Goal: Information Seeking & Learning: Learn about a topic

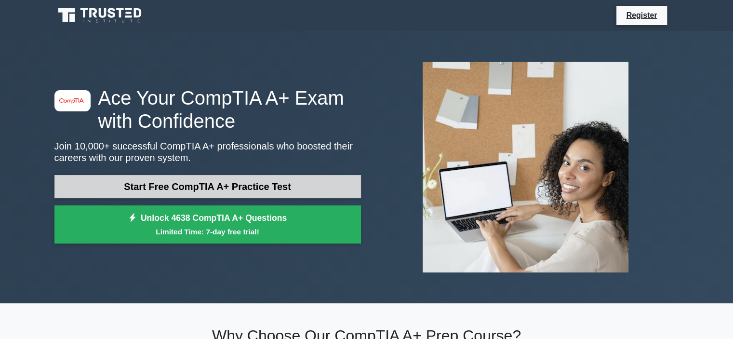
click at [234, 179] on link "Start Free CompTIA A+ Practice Test" at bounding box center [207, 186] width 307 height 23
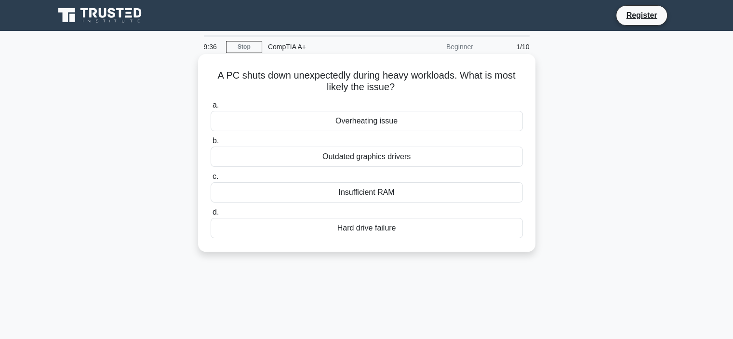
click at [381, 194] on div "Insufficient RAM" at bounding box center [367, 192] width 312 height 20
click at [211, 180] on input "c. Insufficient RAM" at bounding box center [211, 177] width 0 height 6
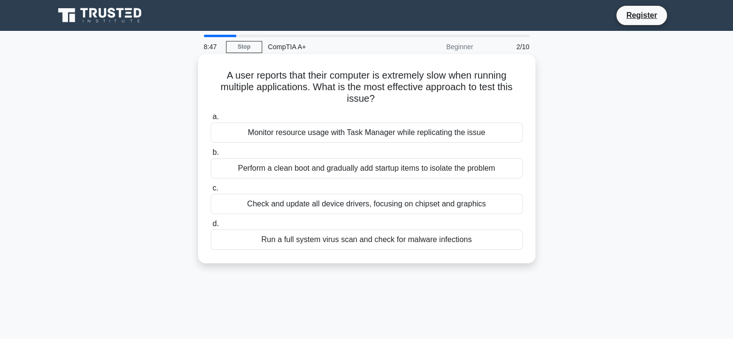
click at [342, 136] on div "Monitor resource usage with Task Manager while replicating the issue" at bounding box center [367, 132] width 312 height 20
click at [211, 120] on input "a. Monitor resource usage with Task Manager while replicating the issue" at bounding box center [211, 117] width 0 height 6
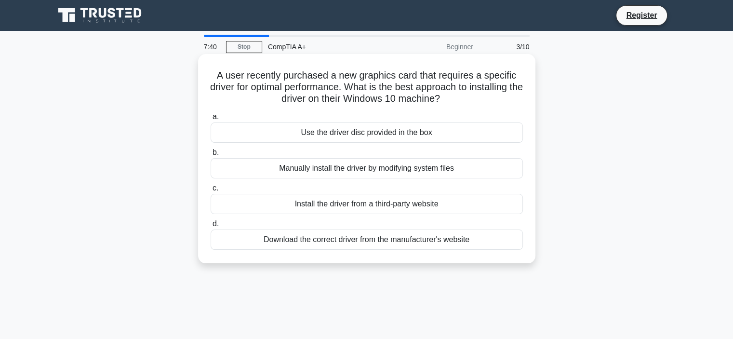
click at [406, 134] on div "Use the driver disc provided in the box" at bounding box center [367, 132] width 312 height 20
click at [211, 120] on input "a. Use the driver disc provided in the box" at bounding box center [211, 117] width 0 height 6
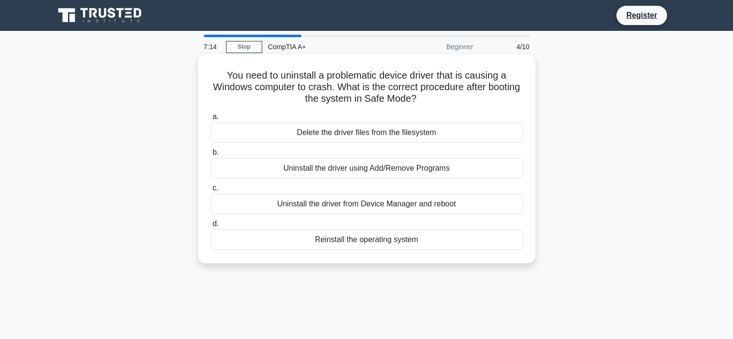
click at [441, 205] on div "Uninstall the driver from Device Manager and reboot" at bounding box center [367, 204] width 312 height 20
click at [211, 191] on input "c. Uninstall the driver from Device Manager and reboot" at bounding box center [211, 188] width 0 height 6
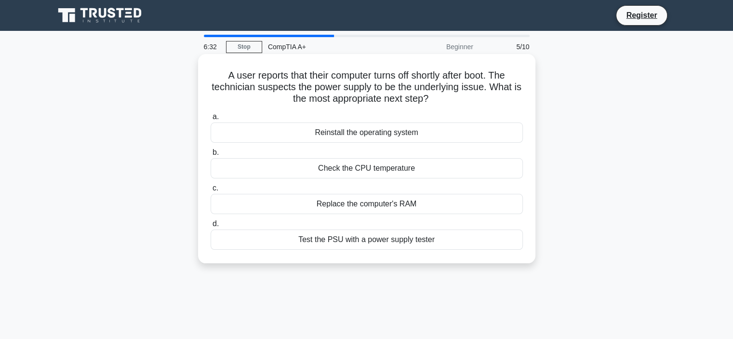
click at [407, 239] on div "Test the PSU with a power supply tester" at bounding box center [367, 239] width 312 height 20
click at [211, 227] on input "d. Test the PSU with a power supply tester" at bounding box center [211, 224] width 0 height 6
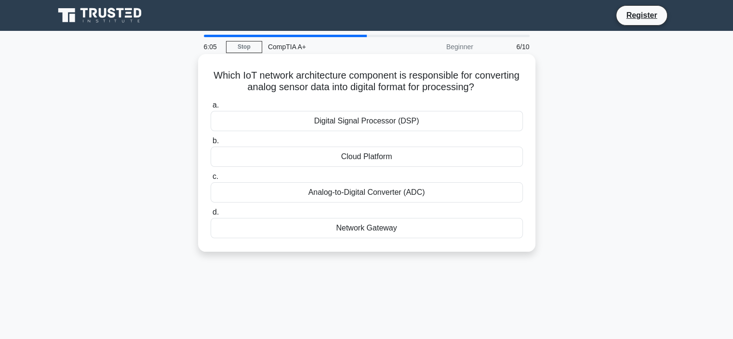
click at [399, 196] on div "Analog-to-Digital Converter (ADC)" at bounding box center [367, 192] width 312 height 20
click at [211, 180] on input "c. Analog-to-Digital Converter (ADC)" at bounding box center [211, 177] width 0 height 6
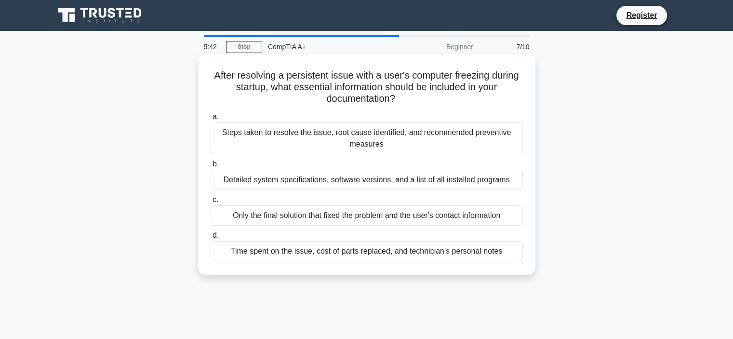
click at [397, 140] on div "Steps taken to resolve the issue, root cause identified, and recommended preven…" at bounding box center [367, 138] width 312 height 32
click at [211, 120] on input "a. Steps taken to resolve the issue, root cause identified, and recommended pre…" at bounding box center [211, 117] width 0 height 6
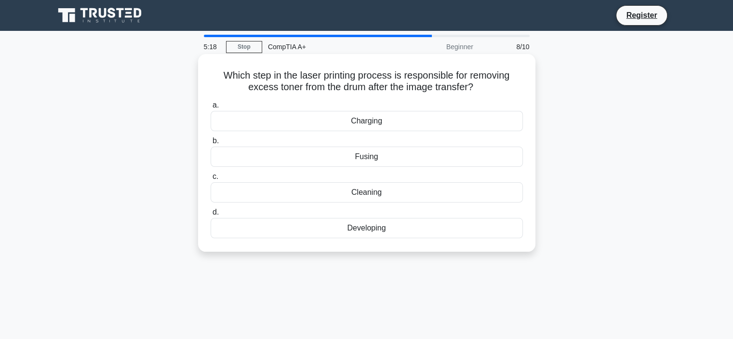
click at [408, 197] on div "Cleaning" at bounding box center [367, 192] width 312 height 20
click at [211, 180] on input "c. Cleaning" at bounding box center [211, 177] width 0 height 6
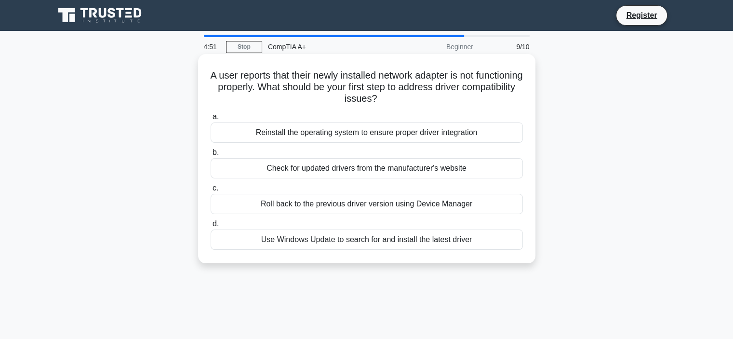
click at [388, 169] on div "Check for updated drivers from the manufacturer's website" at bounding box center [367, 168] width 312 height 20
click at [211, 156] on input "b. Check for updated drivers from the manufacturer's website" at bounding box center [211, 152] width 0 height 6
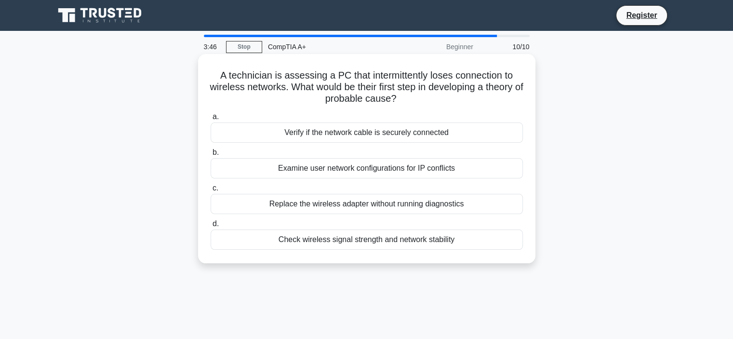
click at [386, 240] on div "Check wireless signal strength and network stability" at bounding box center [367, 239] width 312 height 20
click at [211, 227] on input "d. Check wireless signal strength and network stability" at bounding box center [211, 224] width 0 height 6
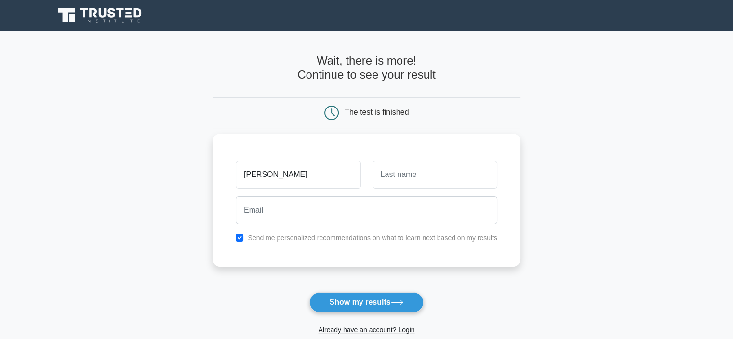
type input "[PERSON_NAME]"
click at [442, 167] on input "text" at bounding box center [435, 174] width 125 height 28
type input "nov"
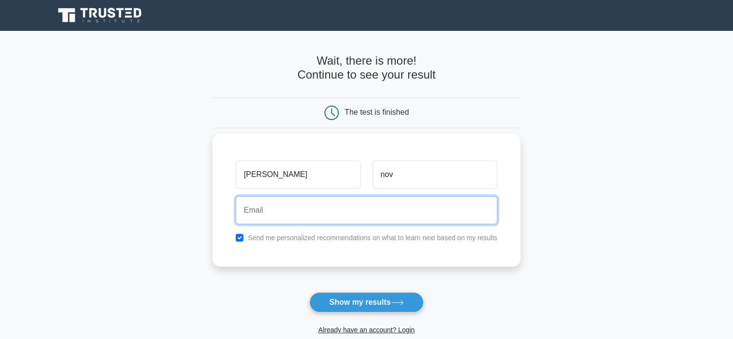
click at [321, 200] on input "email" at bounding box center [367, 210] width 262 height 28
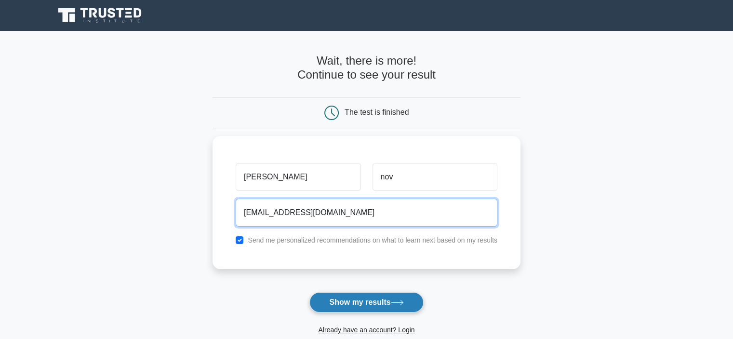
type input "[EMAIL_ADDRESS][DOMAIN_NAME]"
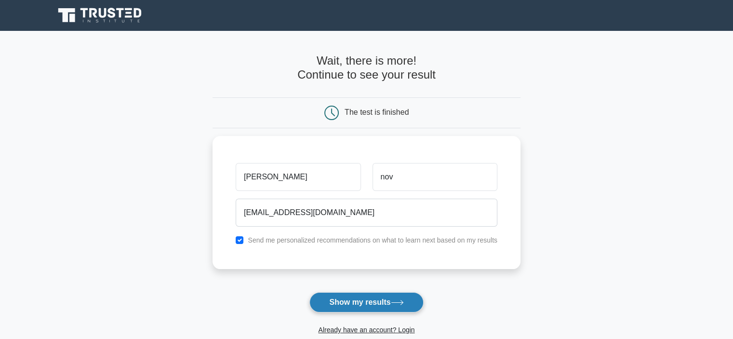
click at [380, 300] on button "Show my results" at bounding box center [366, 302] width 114 height 20
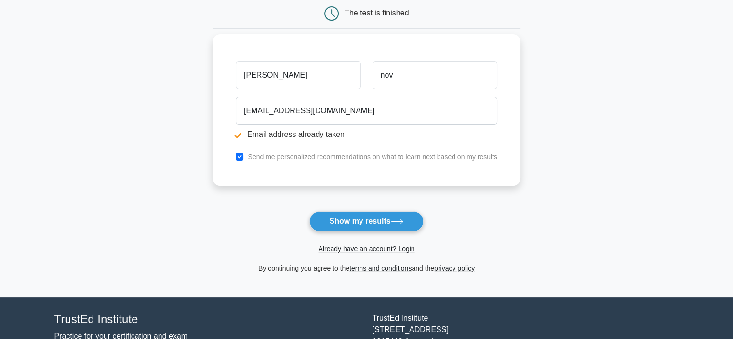
scroll to position [135, 0]
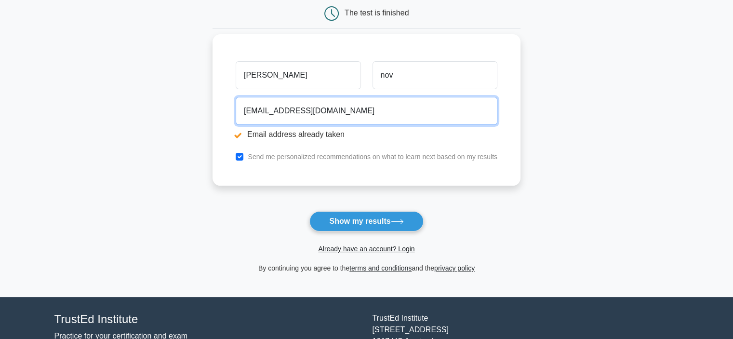
click at [286, 109] on input "rickybukaolx@gmail.com" at bounding box center [367, 111] width 262 height 28
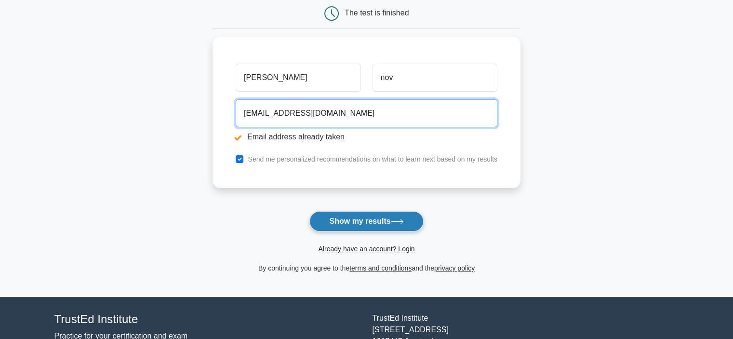
type input "rickybukalapak@gmail.com"
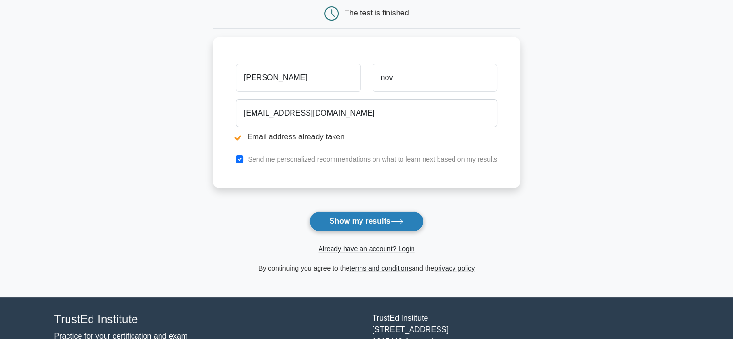
click at [398, 219] on icon at bounding box center [397, 221] width 13 height 5
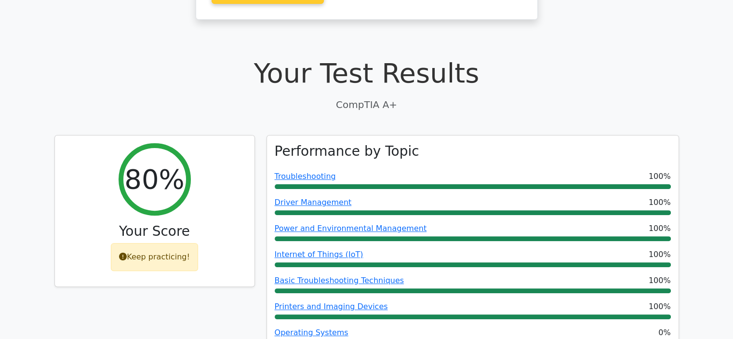
scroll to position [250, 0]
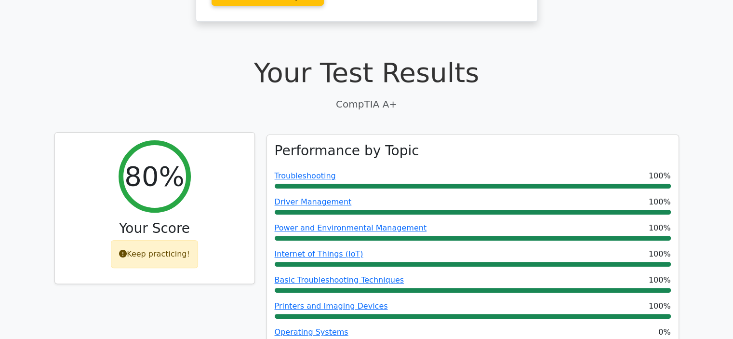
click at [148, 160] on h2 "80%" at bounding box center [154, 176] width 60 height 32
click at [172, 240] on div "Keep practicing!" at bounding box center [154, 254] width 87 height 28
click at [175, 240] on div "Keep practicing!" at bounding box center [154, 254] width 87 height 28
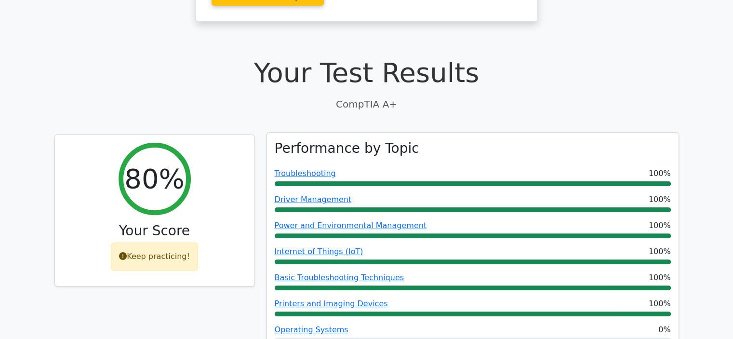
scroll to position [350, 0]
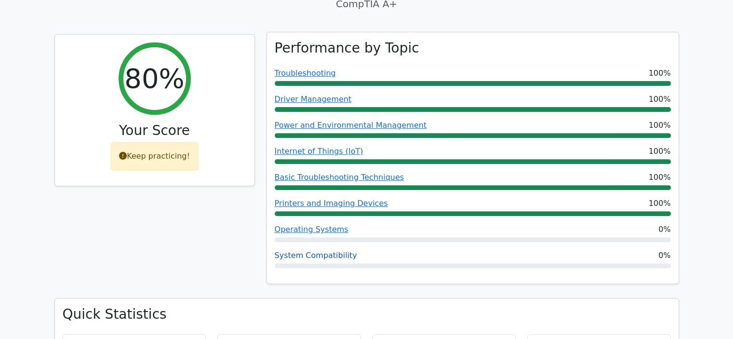
click at [312, 251] on link "System Compatibility" at bounding box center [316, 255] width 82 height 9
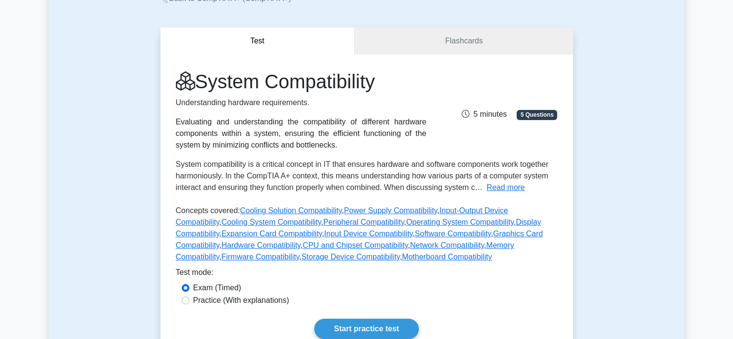
scroll to position [69, 0]
